Goal: Information Seeking & Learning: Learn about a topic

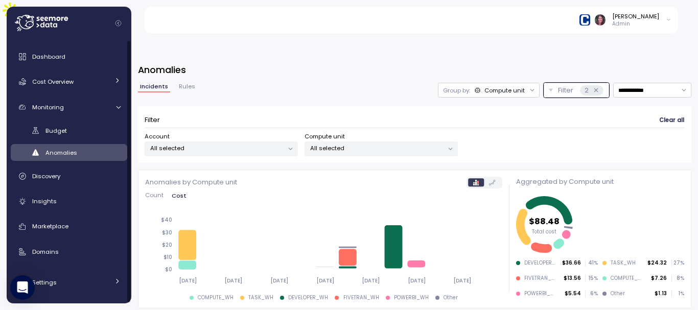
click at [92, 154] on div "Anomalies" at bounding box center [82, 153] width 75 height 10
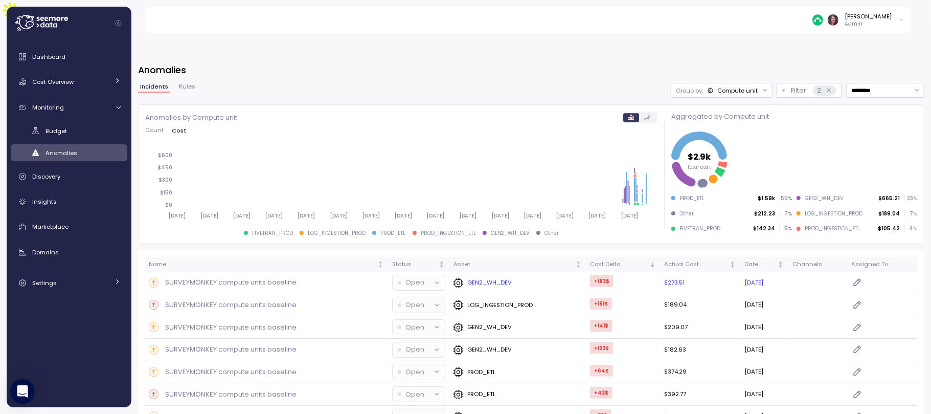
click at [221, 277] on p "SURVEYMONKEY compute units baseline" at bounding box center [230, 282] width 131 height 10
click at [221, 260] on body "Elvire Lukov Admin Dashboard Cost Overview Compute Workloads Storage Cloud Serv…" at bounding box center [465, 258] width 931 height 516
click at [221, 260] on div at bounding box center [465, 207] width 931 height 414
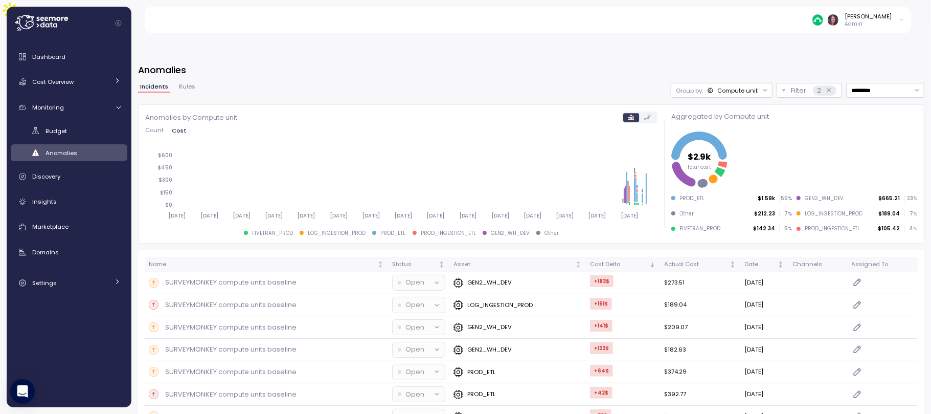
click at [221, 260] on div at bounding box center [465, 207] width 931 height 414
click at [221, 277] on p "SURVEYMONKEY compute units baseline" at bounding box center [230, 282] width 131 height 10
click at [229, 277] on p "SURVEYMONKEY compute units baseline" at bounding box center [230, 282] width 131 height 10
click at [245, 271] on td "SURVEYMONKEY compute units baseline" at bounding box center [266, 282] width 243 height 22
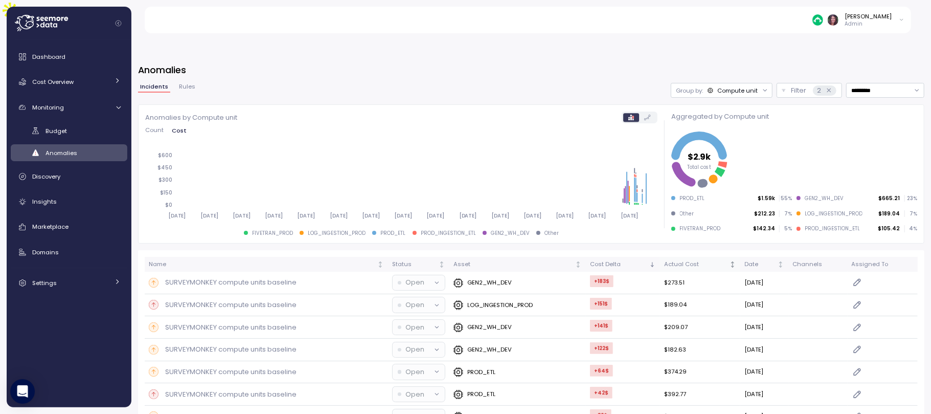
click at [213, 277] on p "SURVEYMONKEY compute units baseline" at bounding box center [230, 282] width 131 height 10
click at [473, 278] on p "GEN2_WH_DEV" at bounding box center [489, 282] width 44 height 8
click at [603, 271] on td "+183 $" at bounding box center [623, 282] width 74 height 22
click at [180, 277] on p "SURVEYMONKEY compute units baseline" at bounding box center [230, 282] width 131 height 10
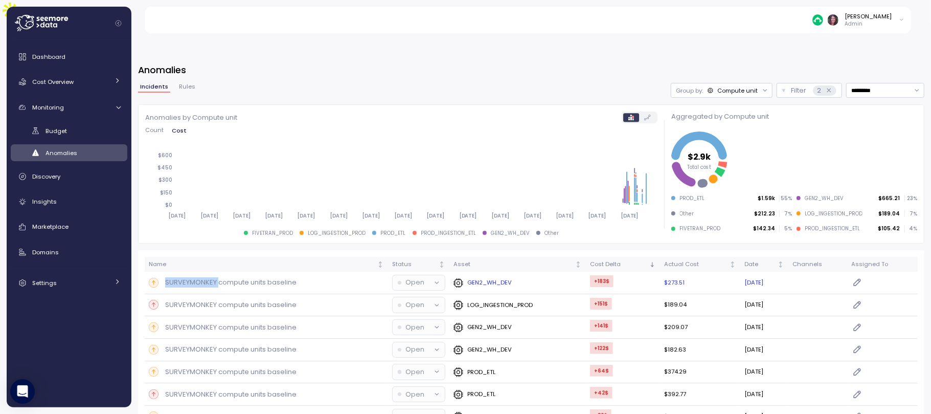
click at [180, 277] on p "SURVEYMONKEY compute units baseline" at bounding box center [230, 282] width 131 height 10
click at [146, 271] on td "SURVEYMONKEY compute units baseline" at bounding box center [266, 282] width 243 height 22
click at [398, 277] on div "Open" at bounding box center [414, 282] width 33 height 10
click at [336, 271] on td "SURVEYMONKEY compute units baseline" at bounding box center [266, 282] width 243 height 22
click at [264, 277] on p "SURVEYMONKEY compute units baseline" at bounding box center [230, 282] width 131 height 10
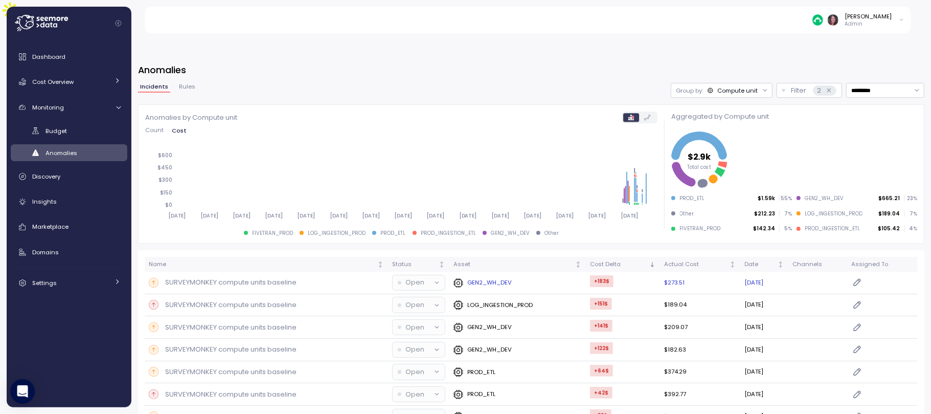
click at [264, 277] on p "SURVEYMONKEY compute units baseline" at bounding box center [230, 282] width 131 height 10
click at [813, 85] on div "2" at bounding box center [824, 90] width 23 height 10
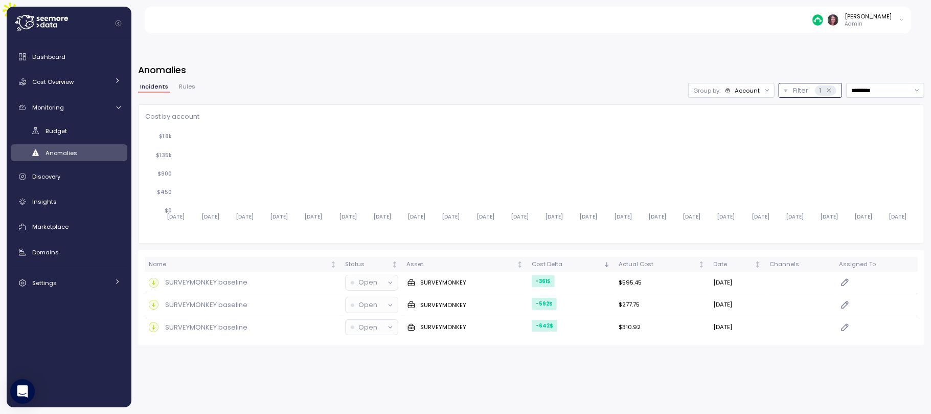
click at [742, 86] on div "Account" at bounding box center [747, 90] width 25 height 8
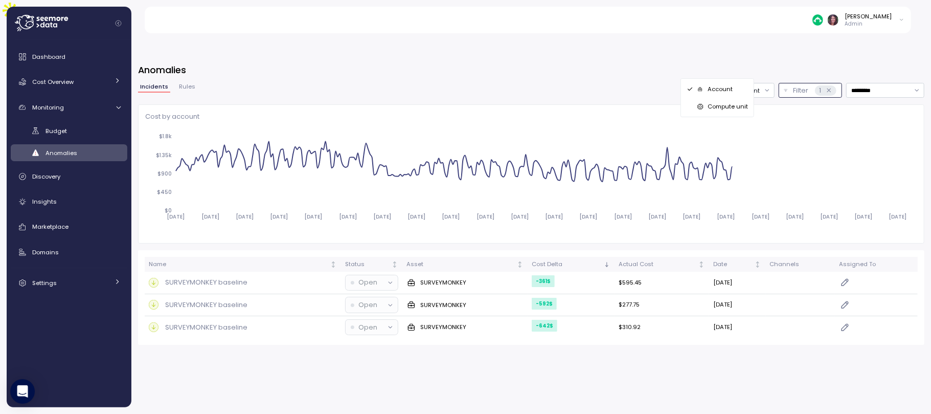
click at [715, 103] on p "Compute unit" at bounding box center [727, 106] width 40 height 8
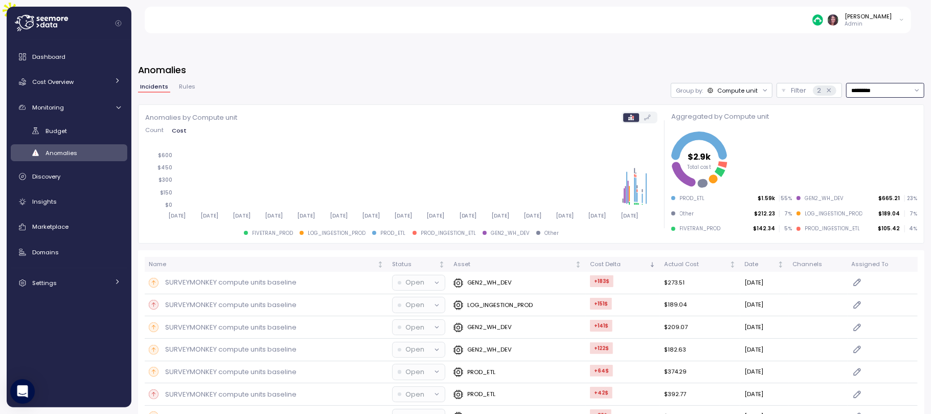
click at [858, 83] on input "*********" at bounding box center [885, 90] width 78 height 15
click at [862, 105] on div "Last 7 days" at bounding box center [868, 111] width 87 height 13
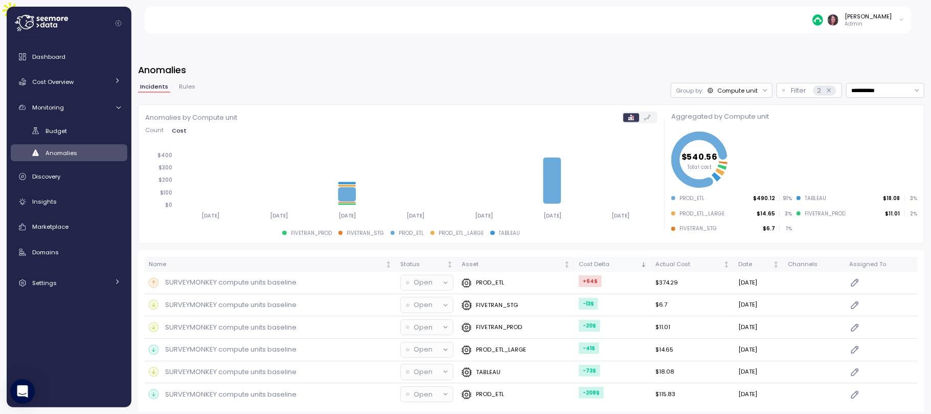
click at [626, 260] on div "Cost Delta" at bounding box center [609, 264] width 60 height 9
click at [610, 260] on div "Cost Delta" at bounding box center [609, 264] width 60 height 9
click at [874, 83] on input "**********" at bounding box center [885, 90] width 78 height 15
click at [860, 119] on div "Last 14 days" at bounding box center [878, 124] width 87 height 13
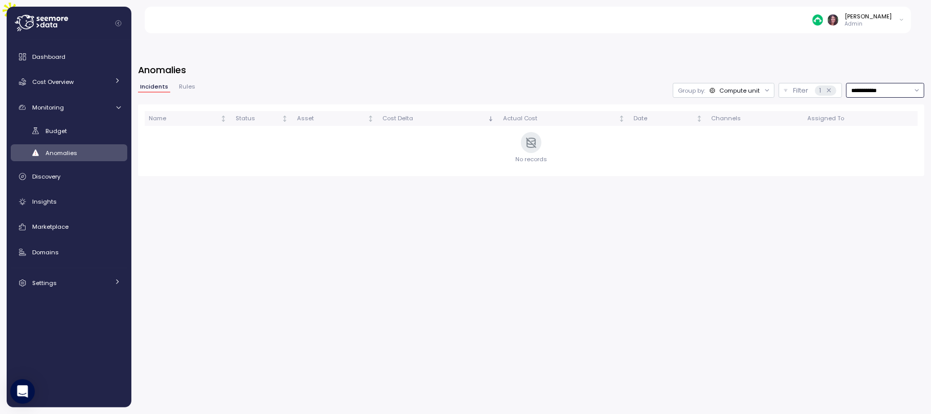
click at [849, 83] on input "**********" at bounding box center [885, 90] width 78 height 15
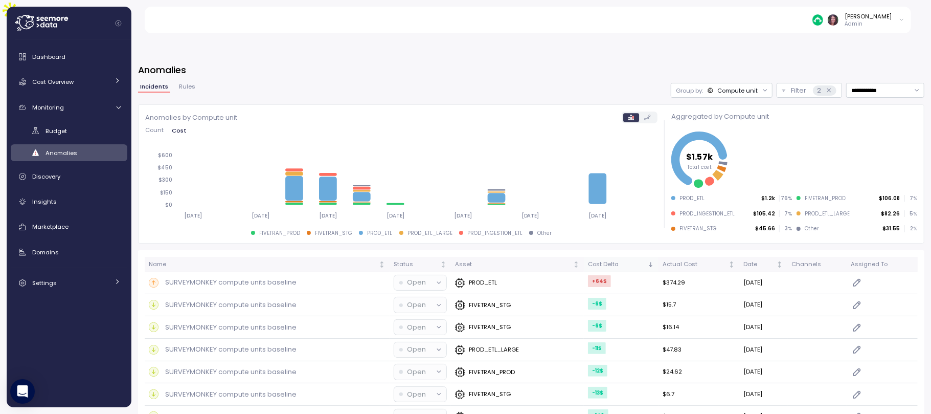
click at [605, 260] on div "Cost Delta" at bounding box center [617, 264] width 58 height 9
click at [497, 271] on td "PROD_ETL" at bounding box center [517, 282] width 133 height 22
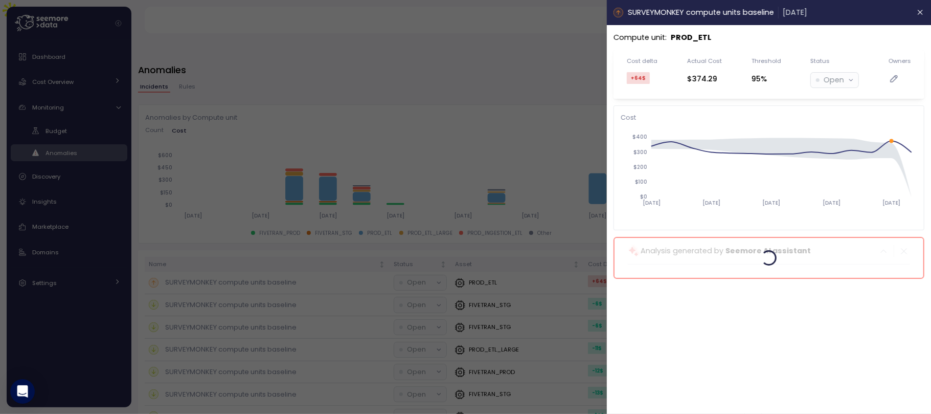
click at [913, 7] on header "SURVEYMONKEY compute units baseline 05 Sep 2025" at bounding box center [769, 12] width 324 height 25
click at [917, 9] on icon "button" at bounding box center [921, 12] width 8 height 8
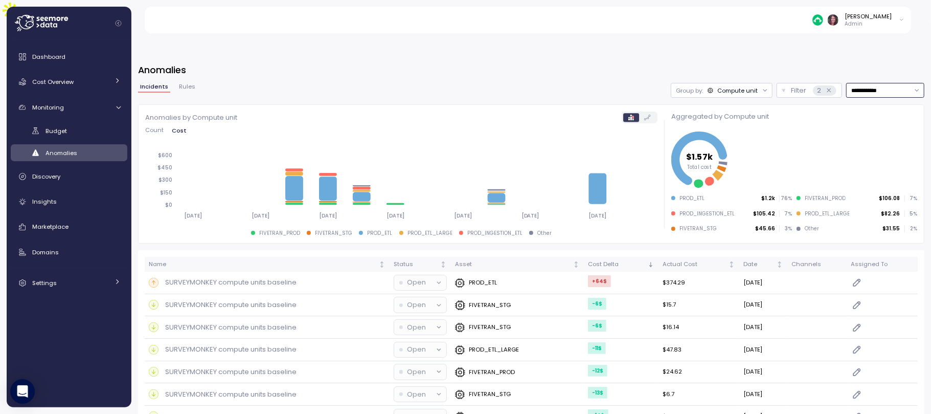
click at [852, 83] on input "**********" at bounding box center [885, 90] width 78 height 15
click at [853, 134] on div "Last 30 days" at bounding box center [860, 138] width 38 height 8
type input "**********"
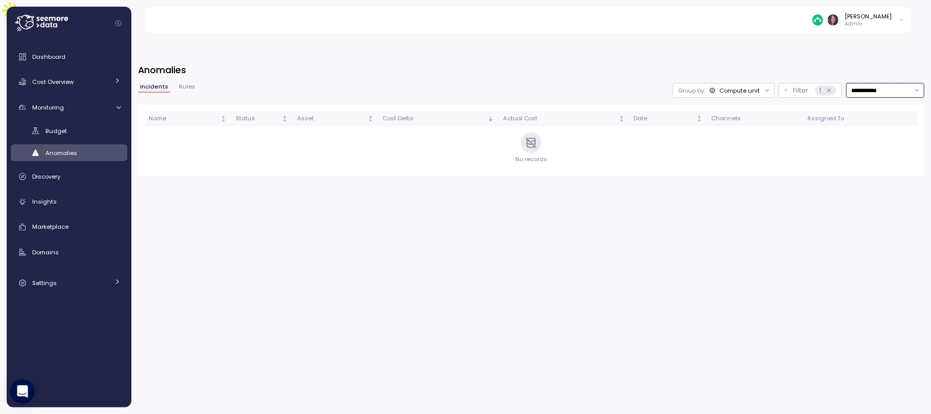
click at [862, 83] on input "**********" at bounding box center [885, 90] width 78 height 15
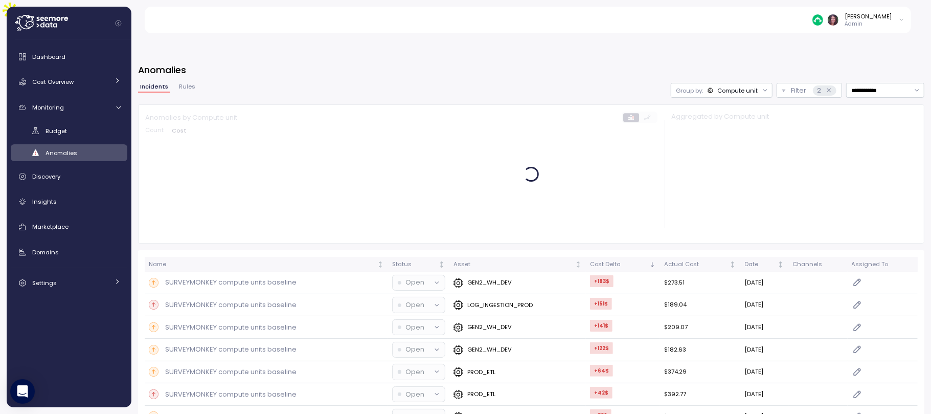
click at [522, 50] on div "**********" at bounding box center [530, 243] width 799 height 387
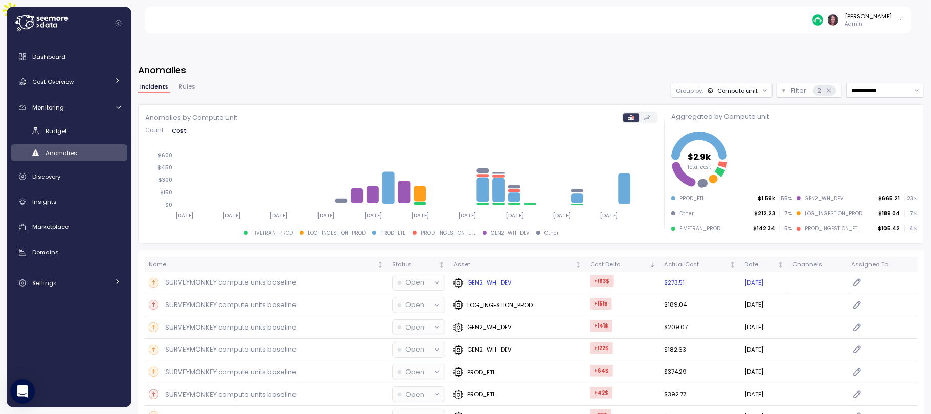
click at [281, 277] on p "SURVEYMONKEY compute units baseline" at bounding box center [230, 282] width 131 height 10
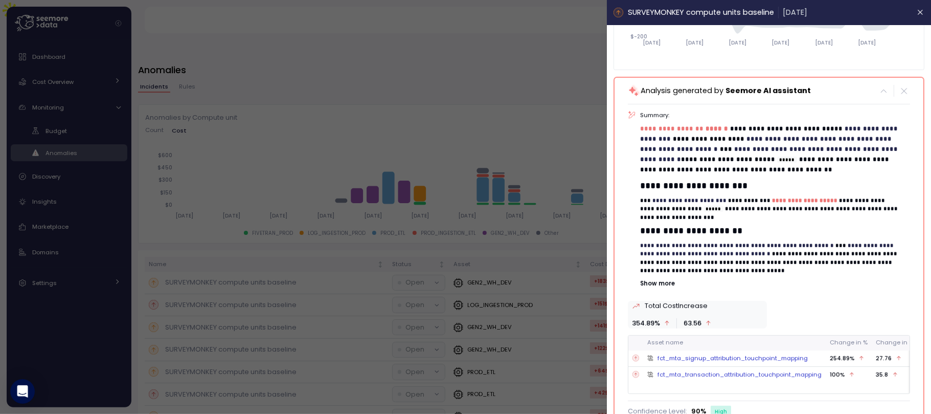
scroll to position [171, 0]
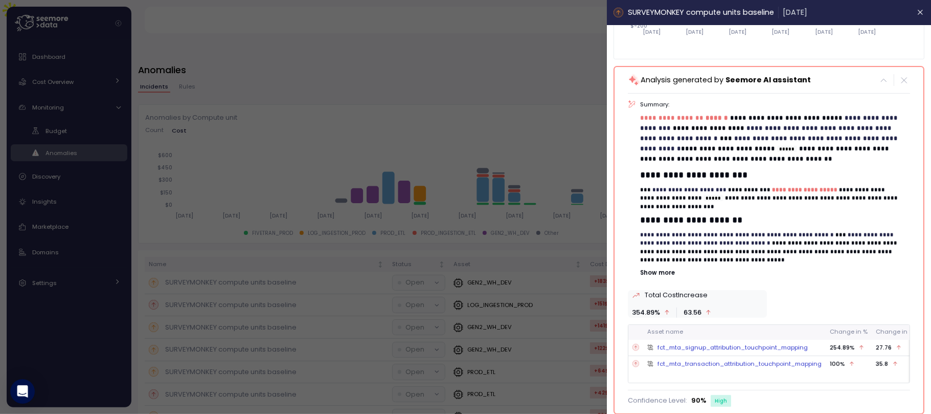
click at [896, 16] on div "SURVEYMONKEY compute units baseline 22 Aug 2025" at bounding box center [760, 13] width 294 height 12
click at [917, 13] on icon "button" at bounding box center [921, 12] width 8 height 8
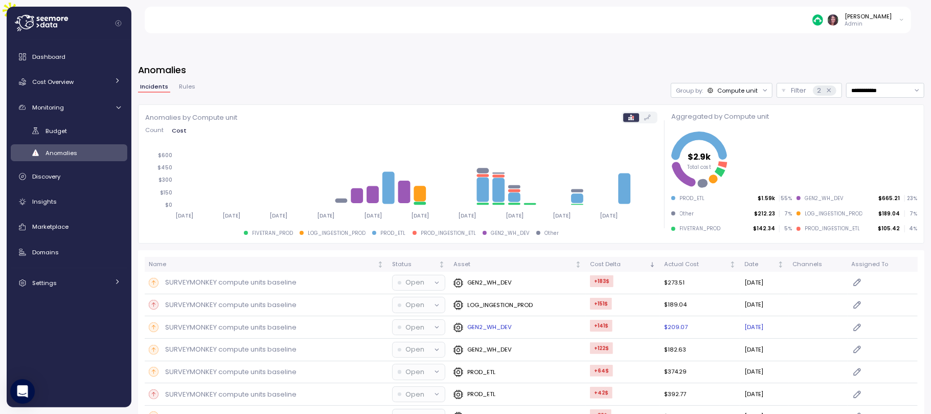
click at [360, 322] on div "SURVEYMONKEY compute units baseline" at bounding box center [266, 327] width 235 height 10
click at [268, 367] on p "SURVEYMONKEY compute units baseline" at bounding box center [230, 372] width 131 height 10
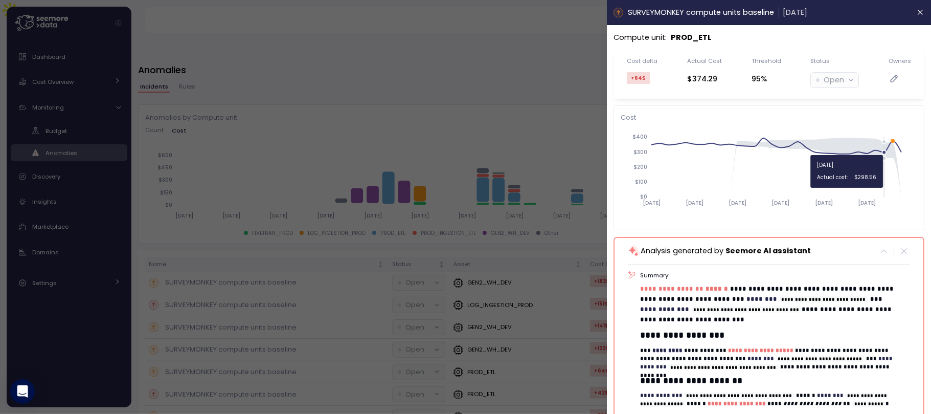
click at [884, 150] on circle at bounding box center [884, 152] width 4 height 4
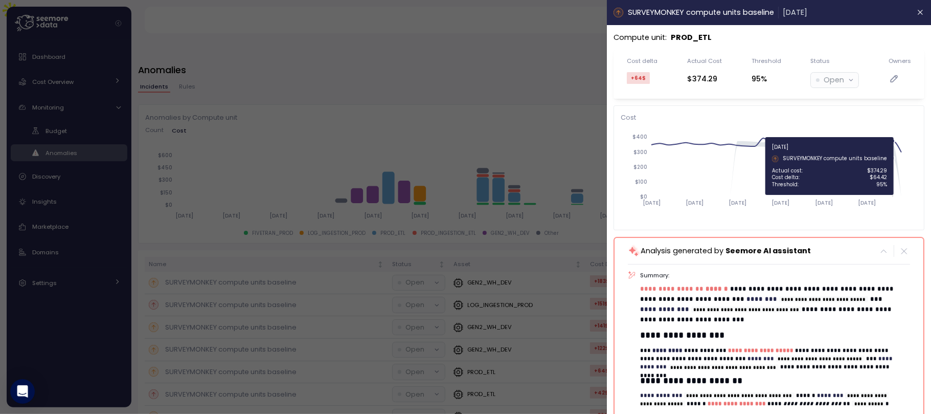
click at [896, 142] on icon at bounding box center [776, 147] width 250 height 16
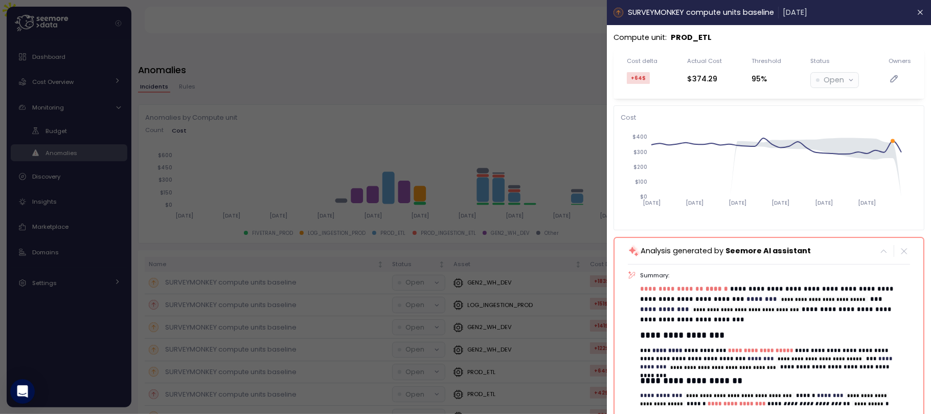
drag, startPoint x: 874, startPoint y: 133, endPoint x: 908, endPoint y: 155, distance: 40.3
click at [908, 155] on div "Cost 2025-08-08 2025-08-13 2025-08-18 2025-08-23 2025-08-28 2025-09-02 $0 $100 …" at bounding box center [768, 167] width 311 height 125
click at [910, 14] on section "**********" at bounding box center [769, 207] width 324 height 414
click at [917, 13] on icon "button" at bounding box center [921, 12] width 8 height 8
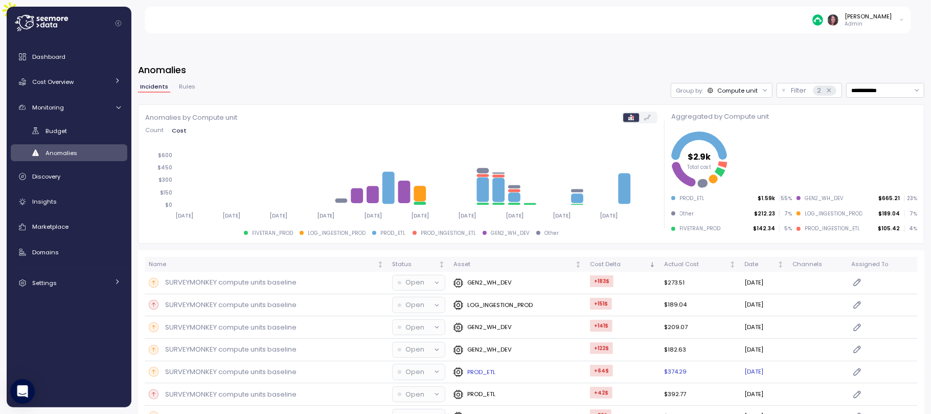
click at [473, 367] on div "PROD_ETL" at bounding box center [474, 372] width 42 height 10
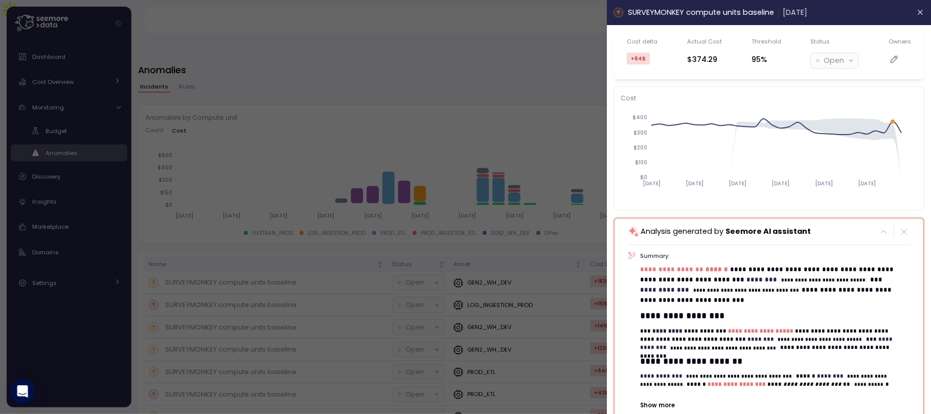
scroll to position [19, 0]
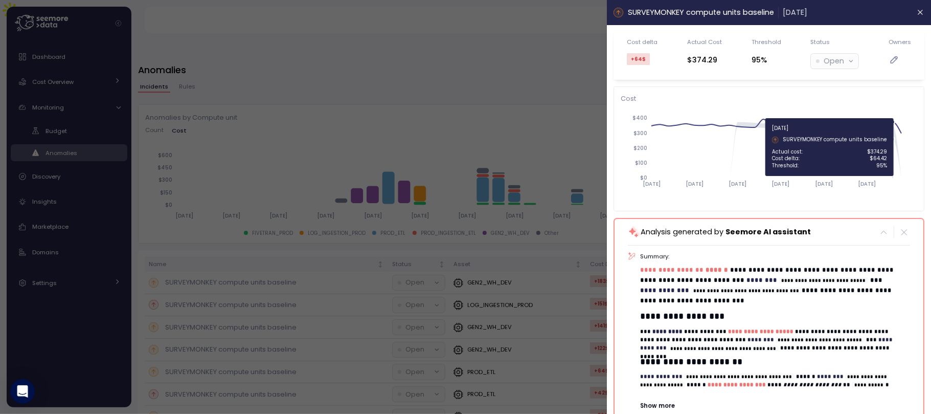
click at [896, 123] on icon at bounding box center [776, 128] width 250 height 16
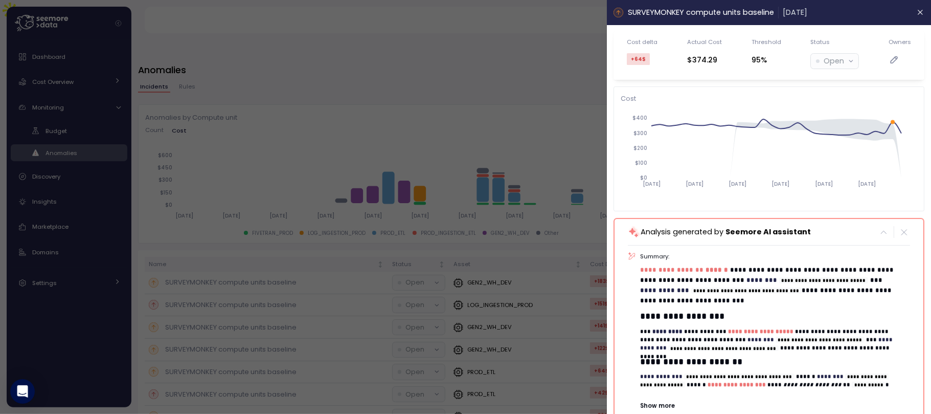
click at [798, 113] on icon "2025-08-08 2025-08-13 2025-08-18 2025-08-23 2025-08-28 2025-09-02 $0 $100 $200 …" at bounding box center [764, 156] width 286 height 96
drag, startPoint x: 870, startPoint y: 130, endPoint x: 896, endPoint y: 121, distance: 28.1
click at [926, 132] on body "**********" at bounding box center [465, 258] width 931 height 516
click at [900, 125] on icon "2025-08-08 2025-08-13 2025-08-18 2025-08-23 2025-08-28 2025-09-02 $0 $100 $200 …" at bounding box center [764, 156] width 286 height 96
click at [904, 4] on header "SURVEYMONKEY compute units baseline 05 Sep 2025" at bounding box center [769, 12] width 324 height 25
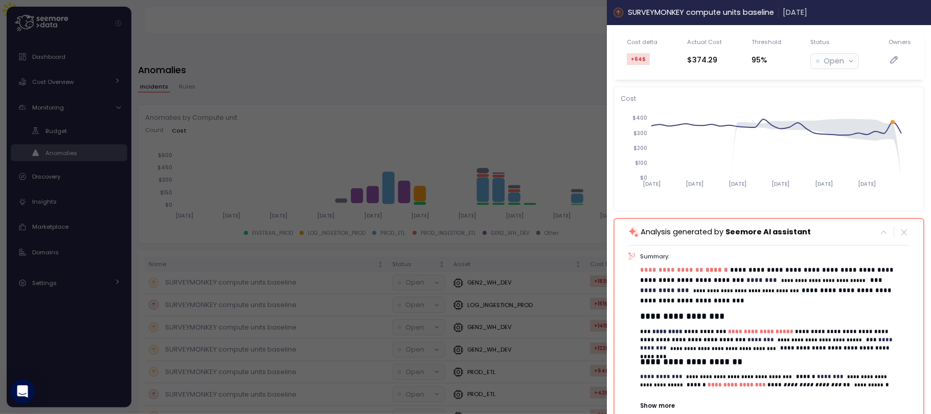
click at [917, 10] on icon "button" at bounding box center [921, 12] width 8 height 8
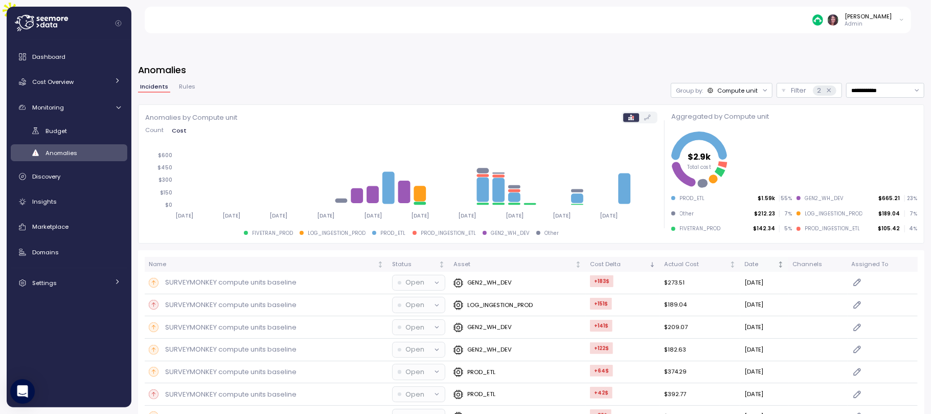
click at [779, 257] on th "Date" at bounding box center [764, 264] width 48 height 15
click at [493, 278] on div "PROD_ETL" at bounding box center [517, 283] width 128 height 10
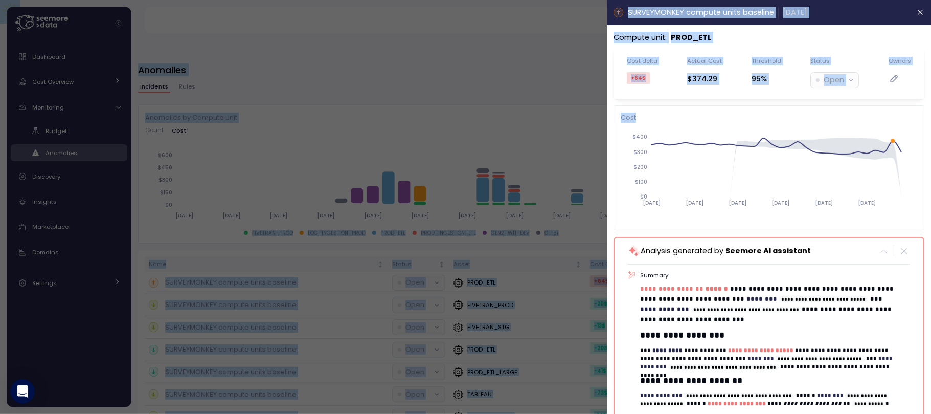
drag, startPoint x: 848, startPoint y: 121, endPoint x: 916, endPoint y: 142, distance: 71.6
click at [916, 142] on body "**********" at bounding box center [465, 258] width 931 height 516
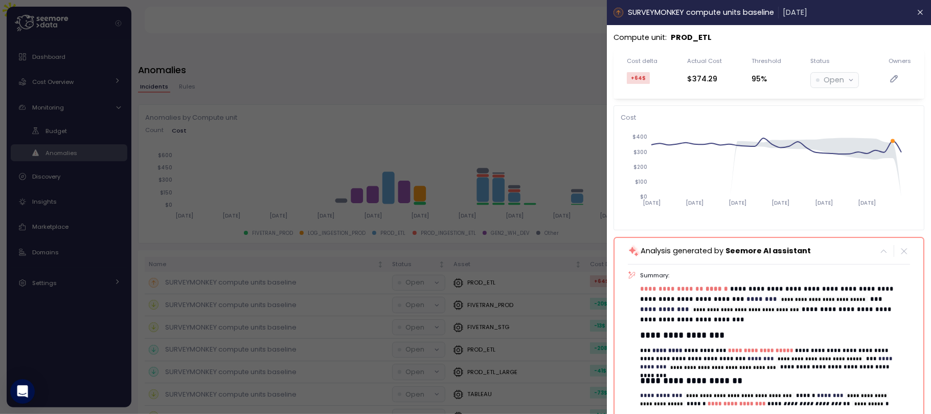
click at [827, 131] on icon "2025-08-08 2025-08-13 2025-08-18 2025-08-23 2025-08-28 2025-09-02 $0 $100 $200 …" at bounding box center [764, 175] width 286 height 96
click at [827, 150] on icon at bounding box center [776, 147] width 250 height 16
click at [867, 153] on circle at bounding box center [867, 154] width 4 height 4
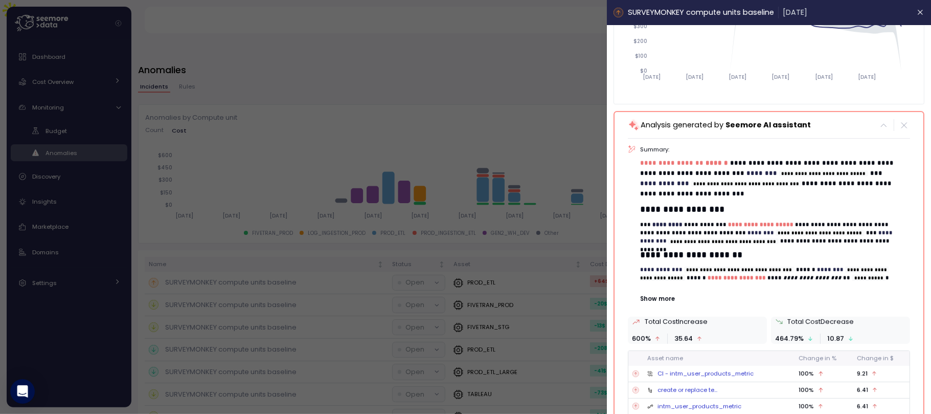
scroll to position [120, 0]
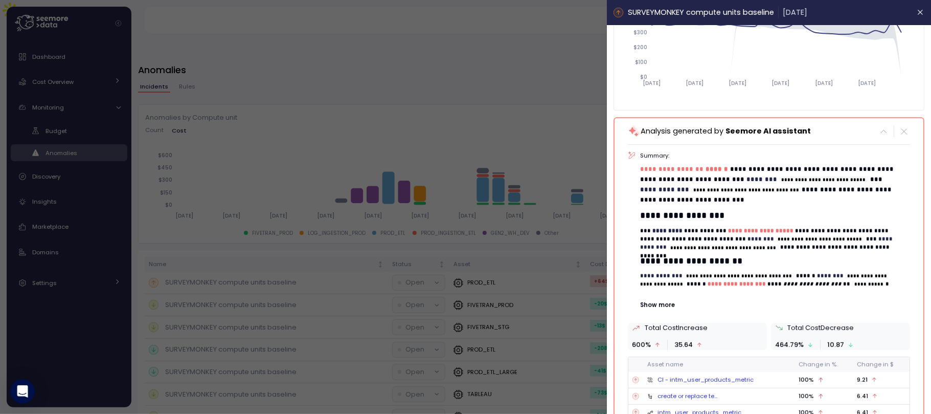
click at [701, 221] on h3 "**********" at bounding box center [771, 215] width 260 height 13
click at [775, 138] on div "**********" at bounding box center [769, 364] width 282 height 453
click at [741, 5] on header "SURVEYMONKEY compute units baseline 05 Sep 2025" at bounding box center [769, 12] width 324 height 25
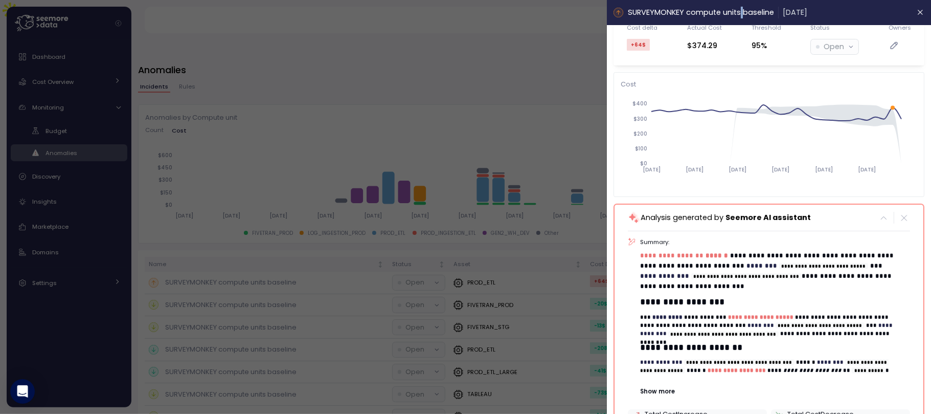
scroll to position [0, 0]
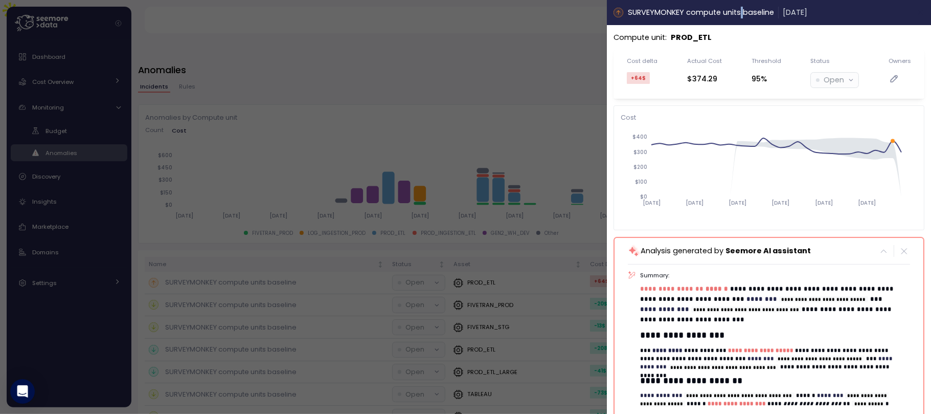
click at [917, 16] on icon "button" at bounding box center [921, 12] width 8 height 8
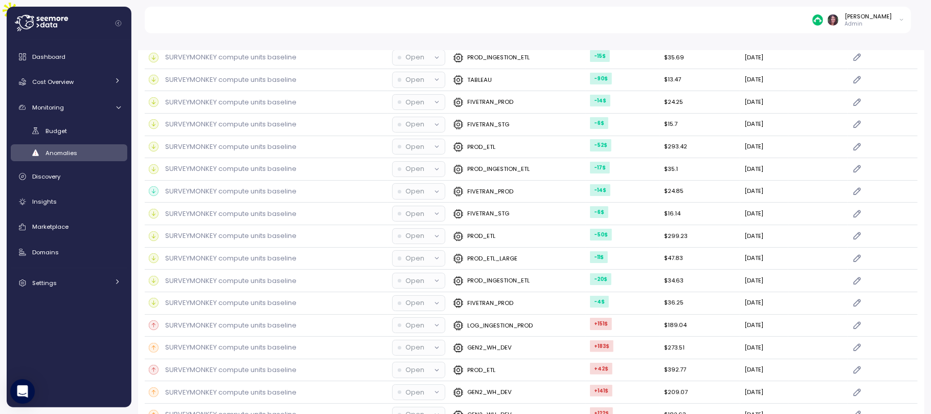
scroll to position [495, 0]
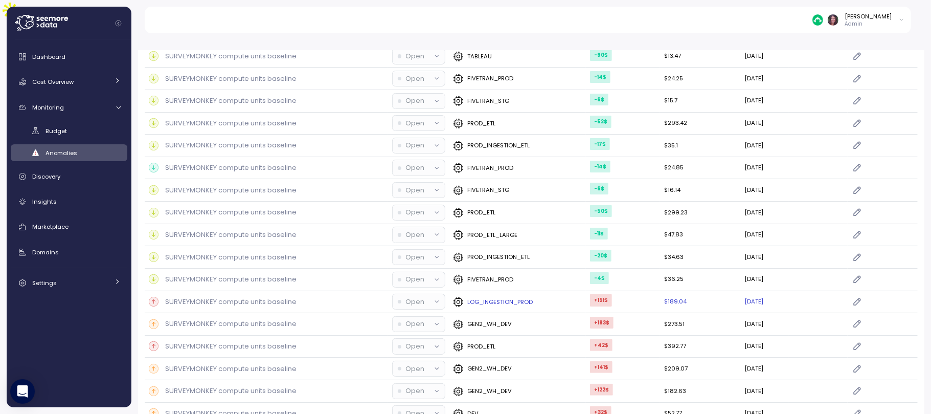
click at [236, 296] on p "SURVEYMONKEY compute units baseline" at bounding box center [230, 301] width 131 height 10
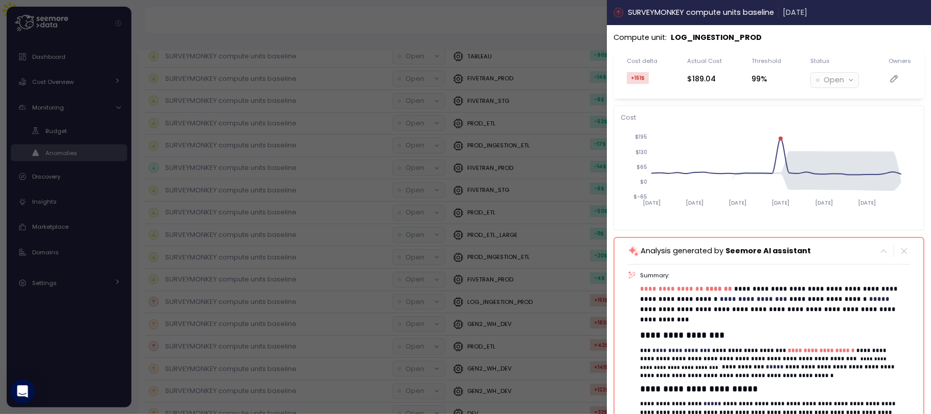
click at [917, 9] on icon "button" at bounding box center [921, 12] width 8 height 8
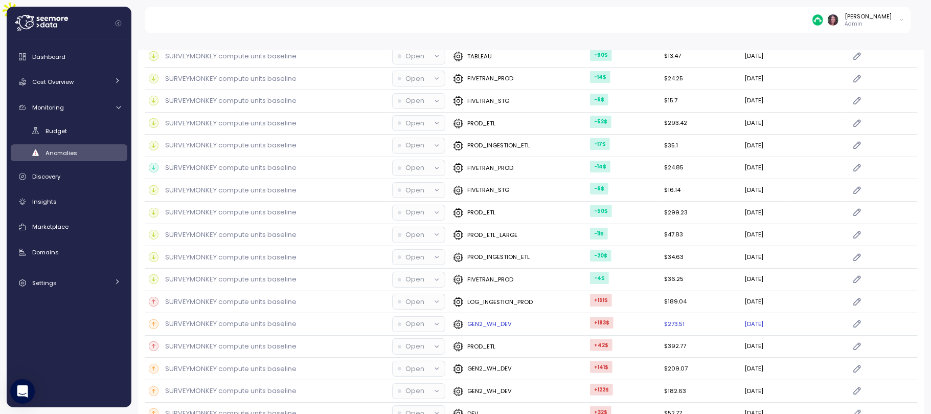
click at [213, 318] on p "SURVEYMONKEY compute units baseline" at bounding box center [230, 323] width 131 height 10
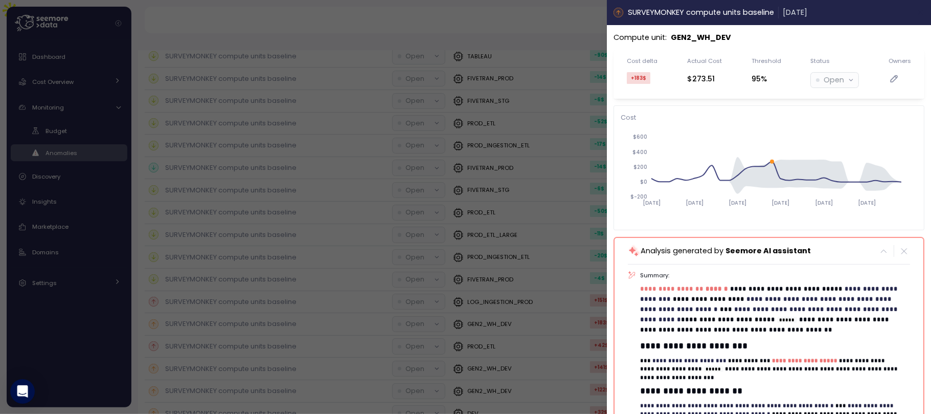
click at [918, 10] on icon "button" at bounding box center [920, 12] width 5 height 5
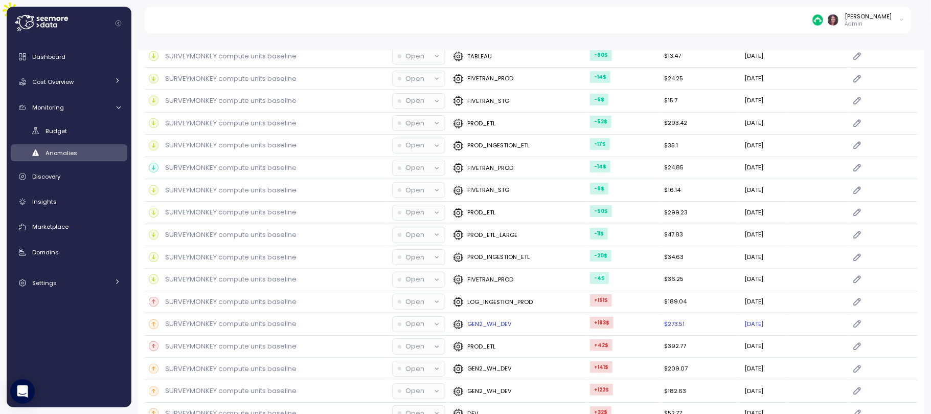
click at [467, 319] on p "GEN2_WH_DEV" at bounding box center [489, 323] width 44 height 8
click at [467, 298] on p "LOG_INGESTION_PROD" at bounding box center [499, 302] width 65 height 8
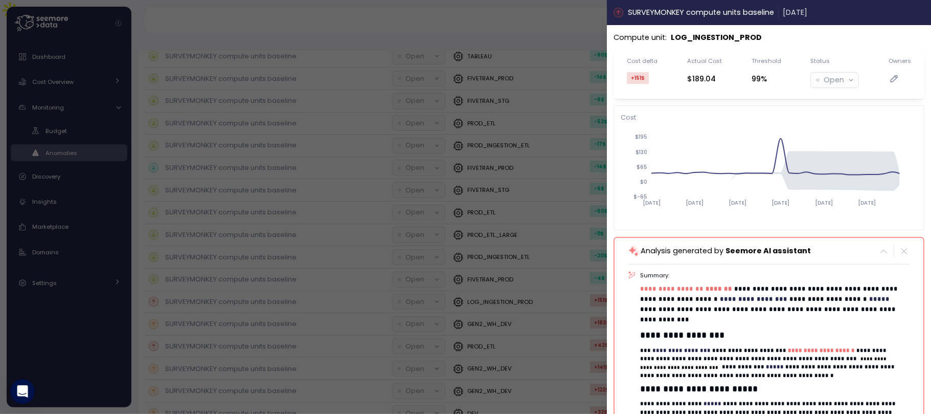
click at [917, 11] on icon "button" at bounding box center [921, 12] width 8 height 8
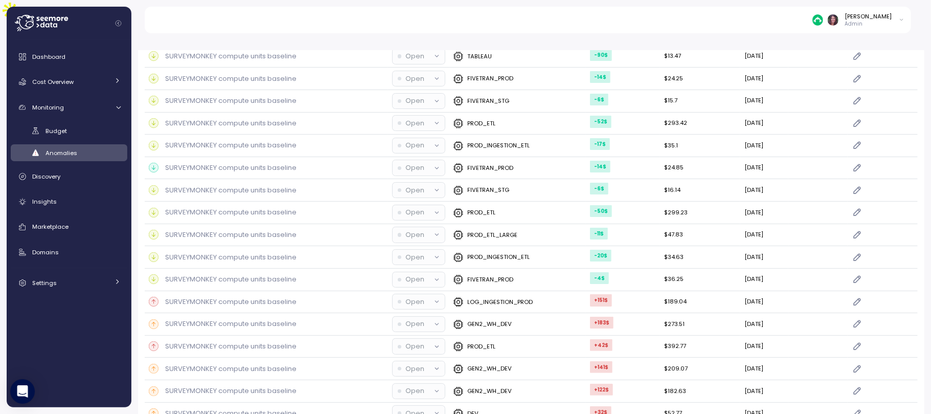
scroll to position [508, 0]
click at [272, 385] on p "SURVEYMONKEY compute units baseline" at bounding box center [230, 390] width 131 height 10
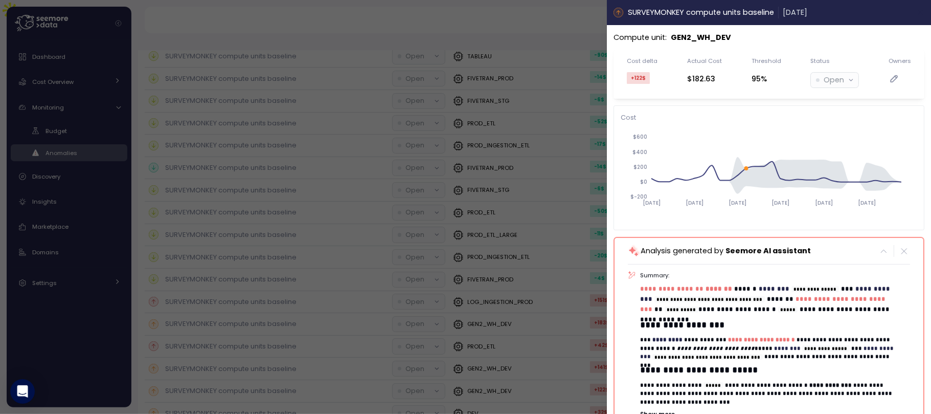
click at [915, 11] on button "button" at bounding box center [921, 13] width 12 height 12
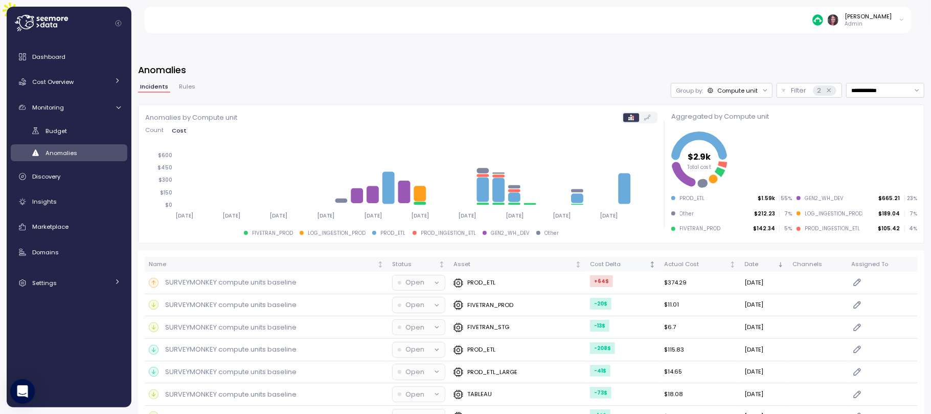
click at [598, 260] on div "Cost Delta" at bounding box center [618, 264] width 57 height 9
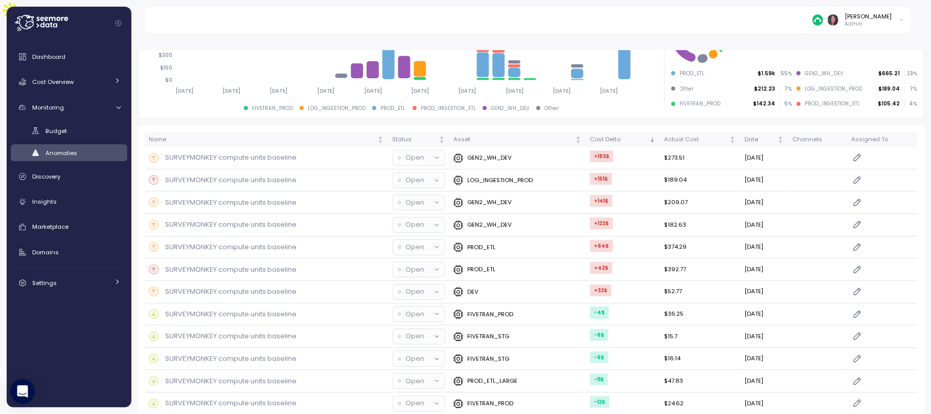
scroll to position [129, 0]
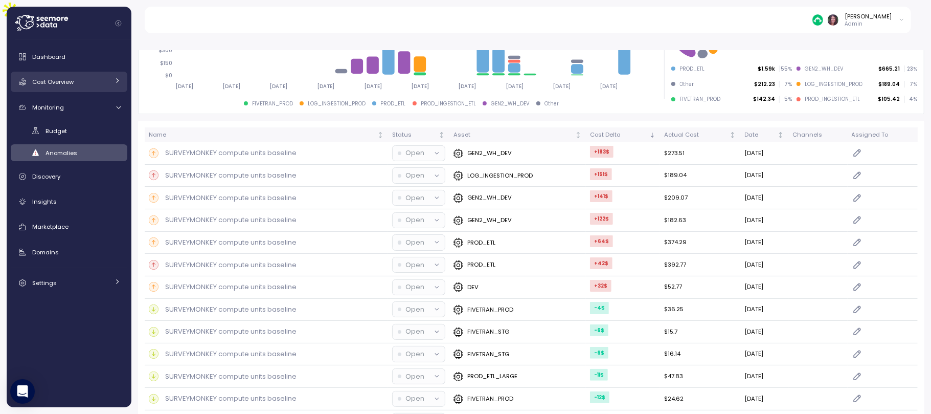
click at [65, 81] on span "Cost Overview" at bounding box center [52, 82] width 41 height 8
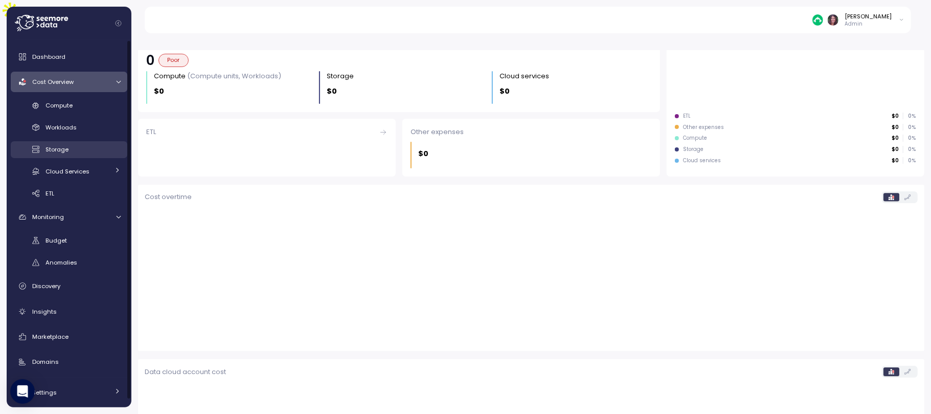
click at [64, 151] on span "Storage" at bounding box center [56, 149] width 23 height 8
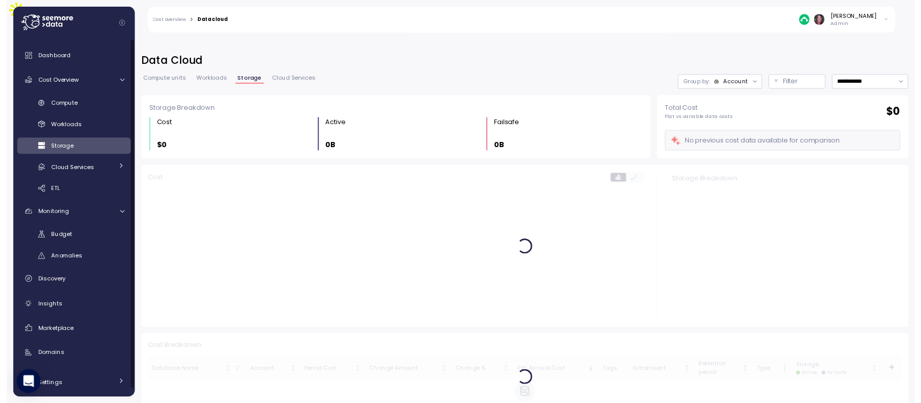
scroll to position [9, 0]
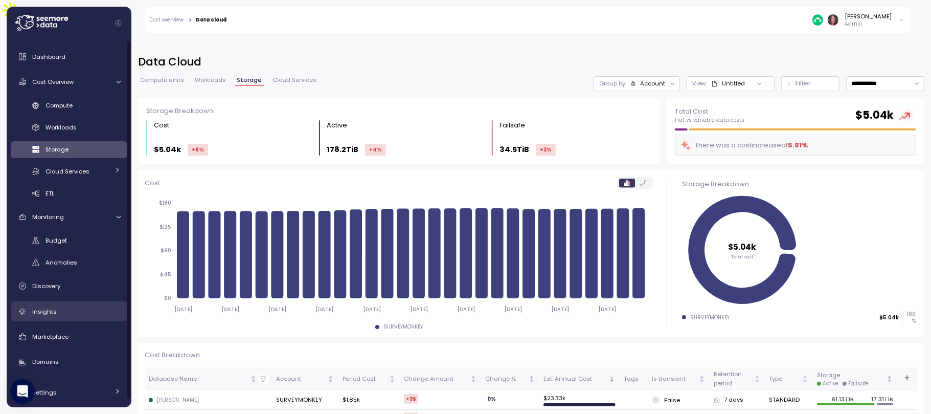
click at [84, 310] on div "Insights" at bounding box center [76, 311] width 88 height 10
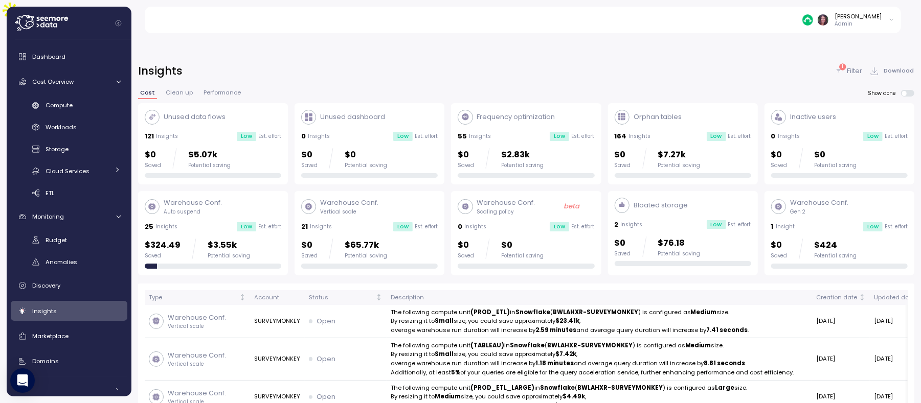
click at [180, 90] on span "Clean up" at bounding box center [179, 93] width 27 height 6
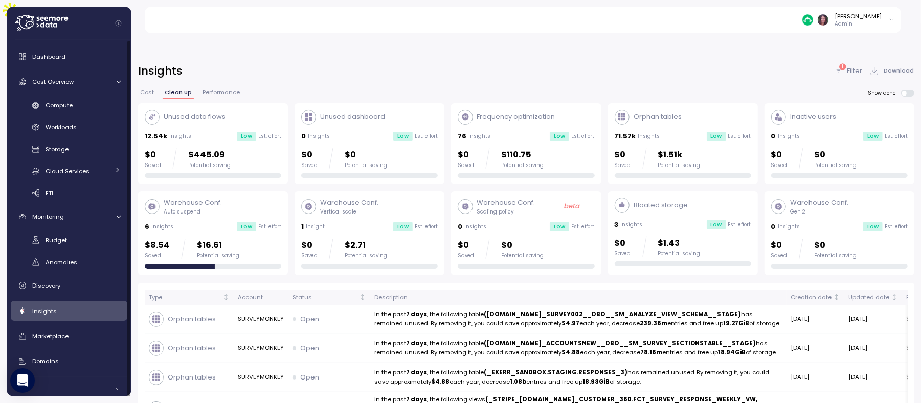
click at [62, 140] on div "Compute Workloads Storage Cloud Services Clustering columns Pipes AI Services S…" at bounding box center [69, 149] width 117 height 105
click at [62, 150] on span "Storage" at bounding box center [56, 149] width 23 height 8
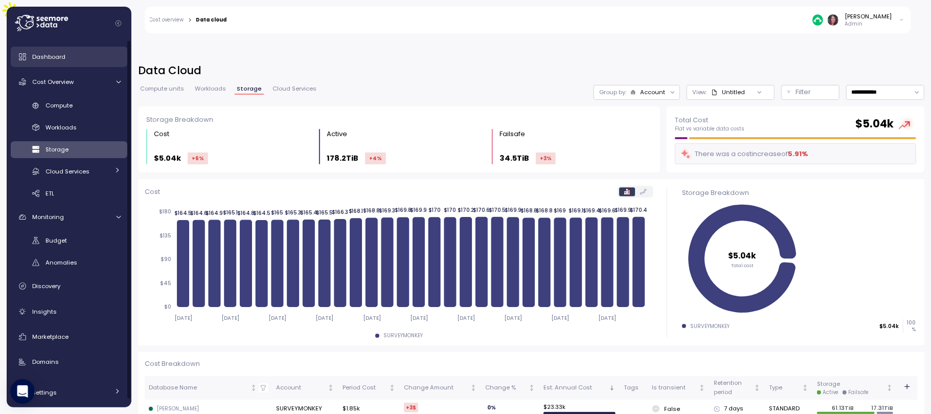
click at [44, 48] on link "Dashboard" at bounding box center [69, 57] width 117 height 20
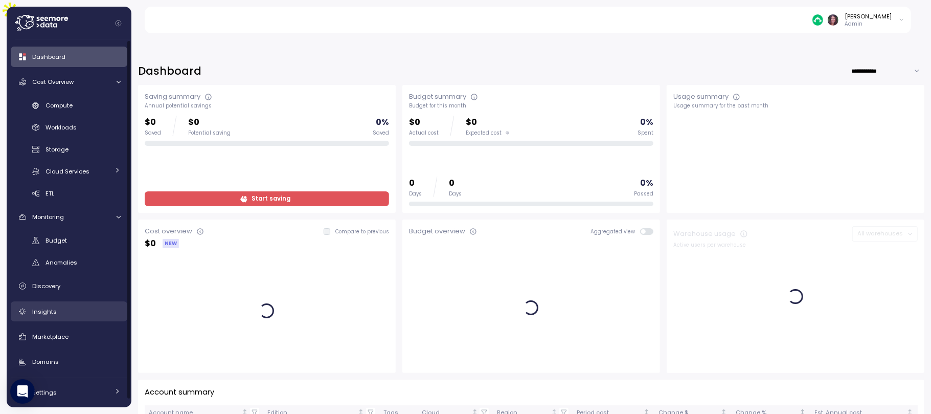
click at [43, 307] on div "Insights" at bounding box center [76, 311] width 88 height 10
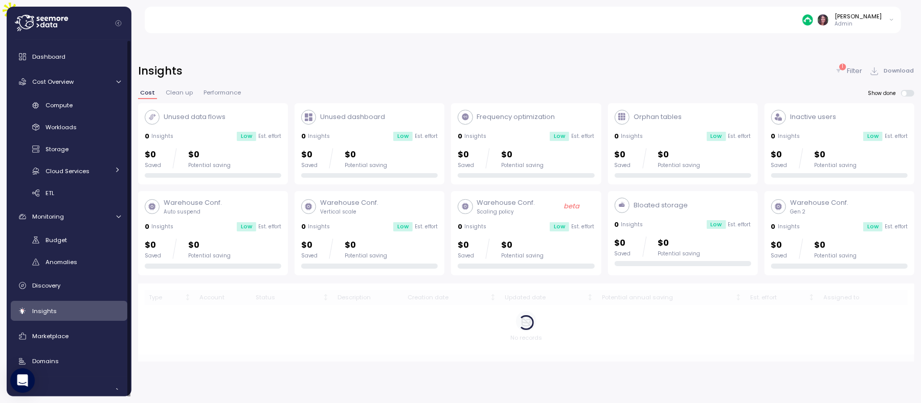
click at [178, 90] on span "Clean up" at bounding box center [179, 93] width 27 height 6
